Goal: Navigation & Orientation: Find specific page/section

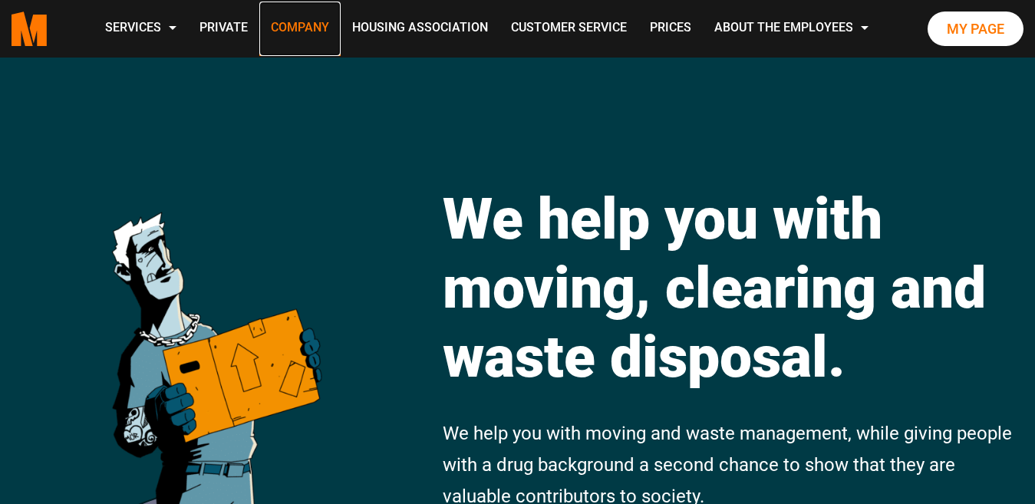
click at [299, 24] on font "Company" at bounding box center [300, 27] width 58 height 15
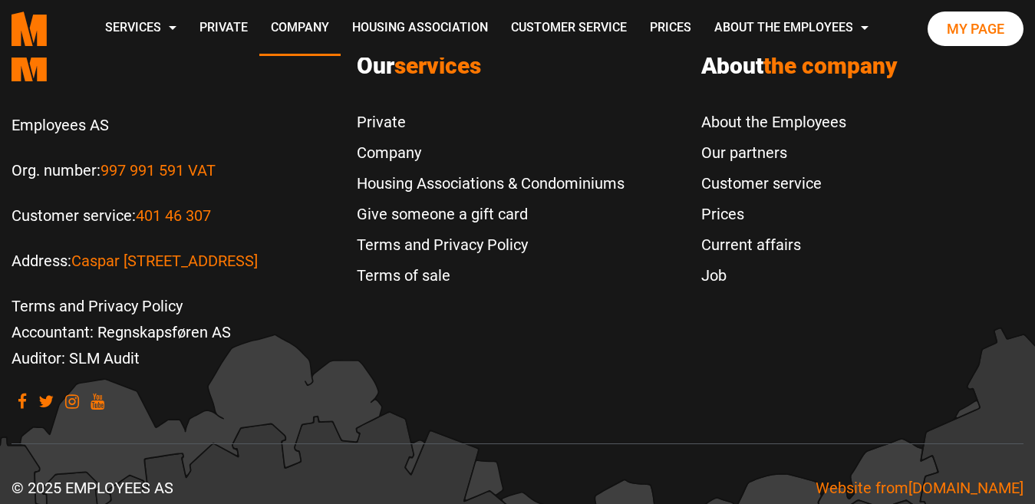
scroll to position [2092, 0]
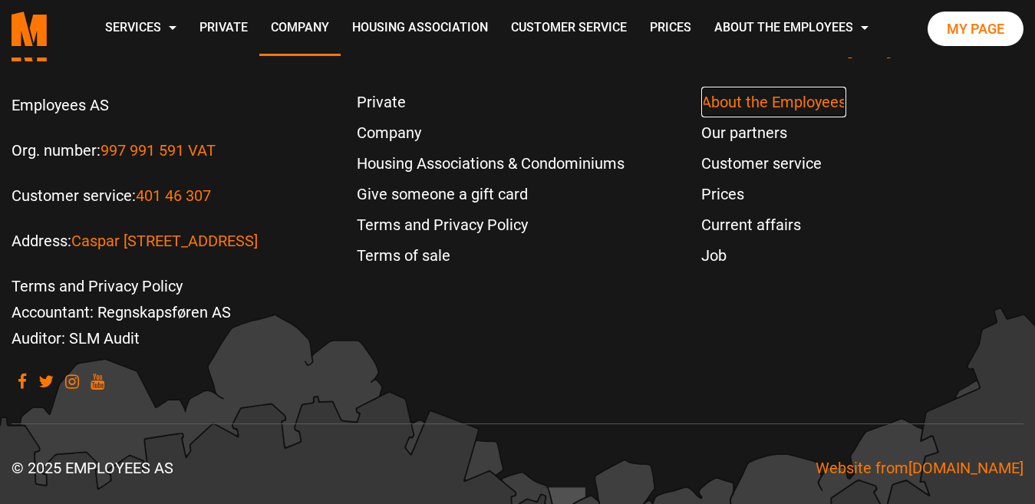
click at [725, 101] on font "About the Employees" at bounding box center [773, 102] width 145 height 18
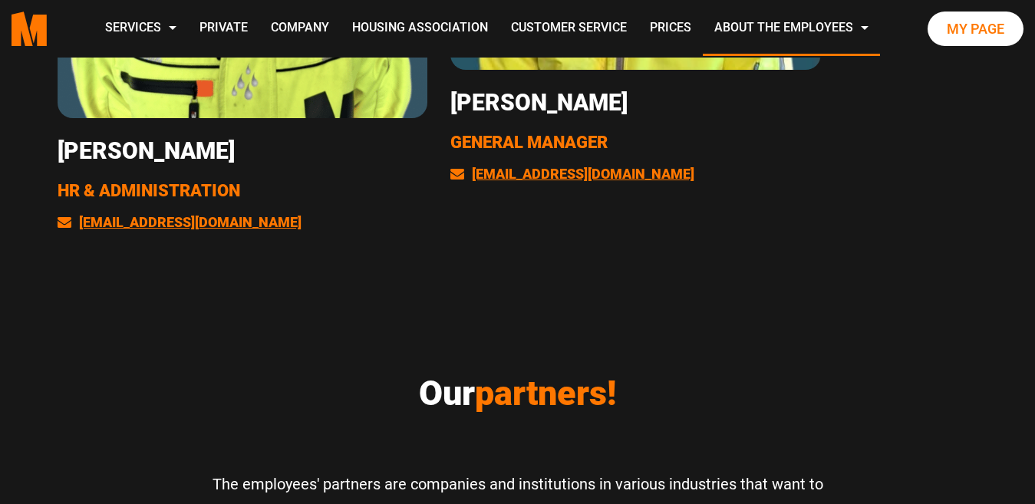
scroll to position [3377, 0]
